Goal: Use online tool/utility: Utilize a website feature to perform a specific function

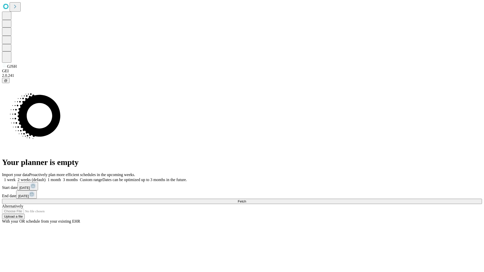
click at [246, 200] on span "Fetch" at bounding box center [242, 202] width 8 height 4
